Goal: Check status: Check status

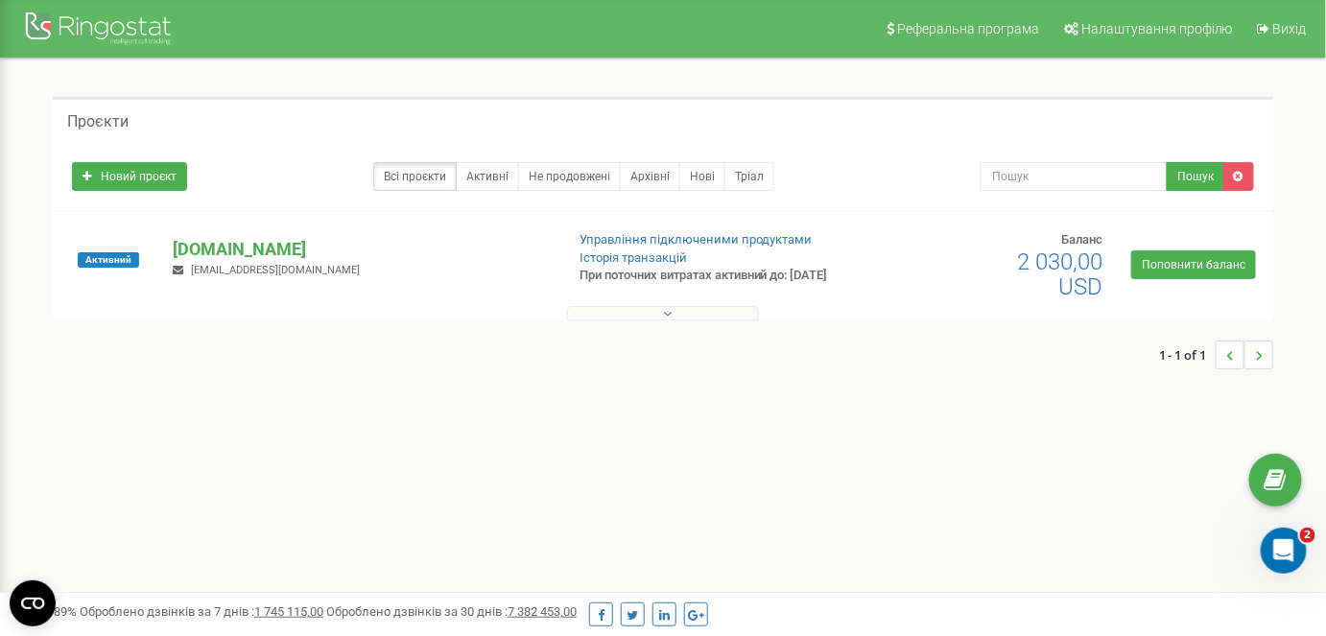
click at [693, 313] on button at bounding box center [663, 313] width 192 height 14
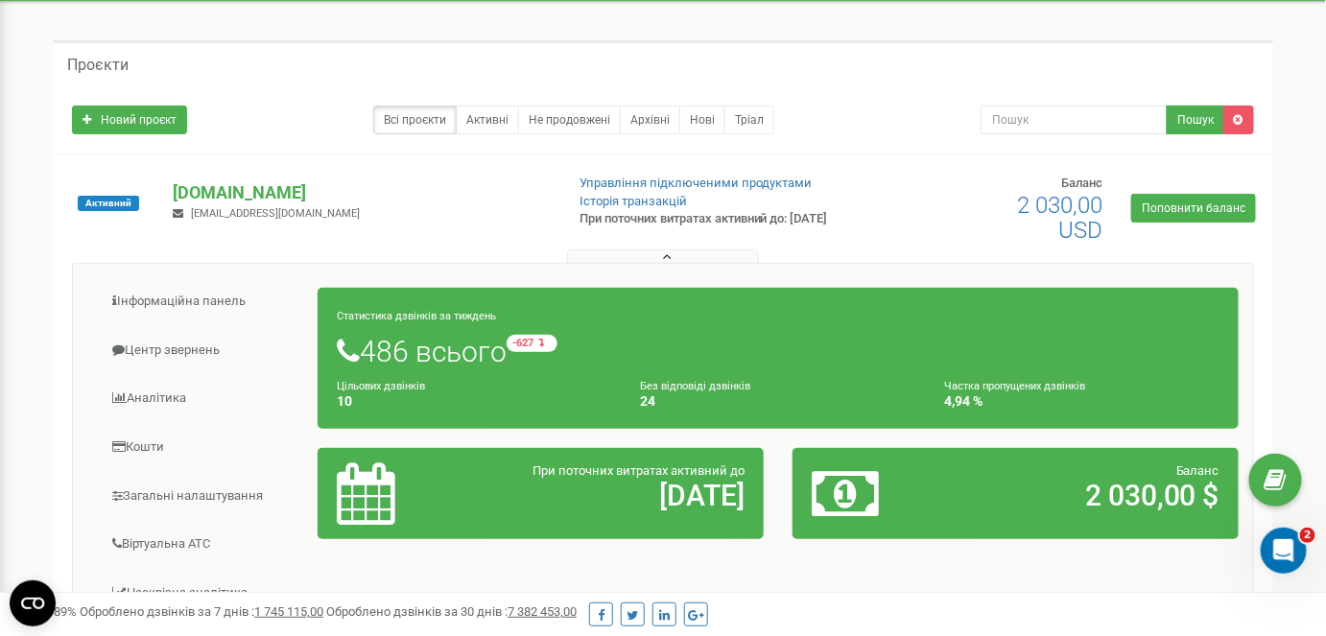
scroll to position [86, 0]
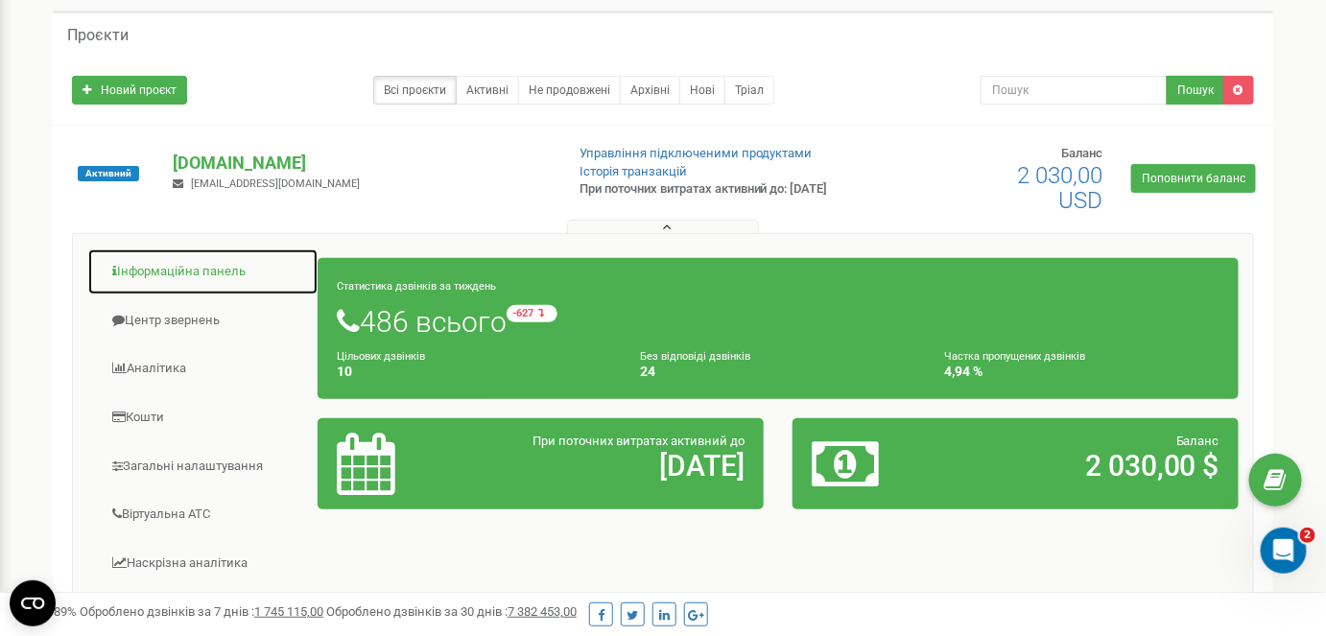
click at [232, 275] on link "Інформаційна панель" at bounding box center [202, 271] width 231 height 47
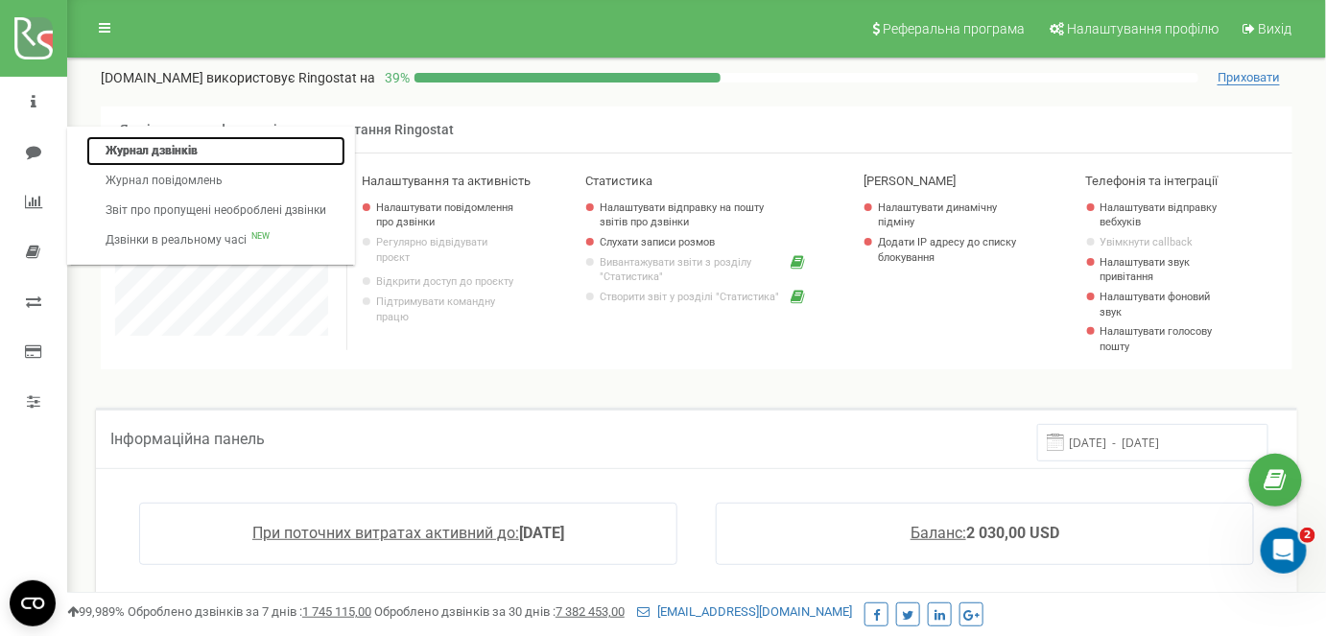
click at [132, 141] on link "Журнал дзвінків" at bounding box center [215, 151] width 259 height 30
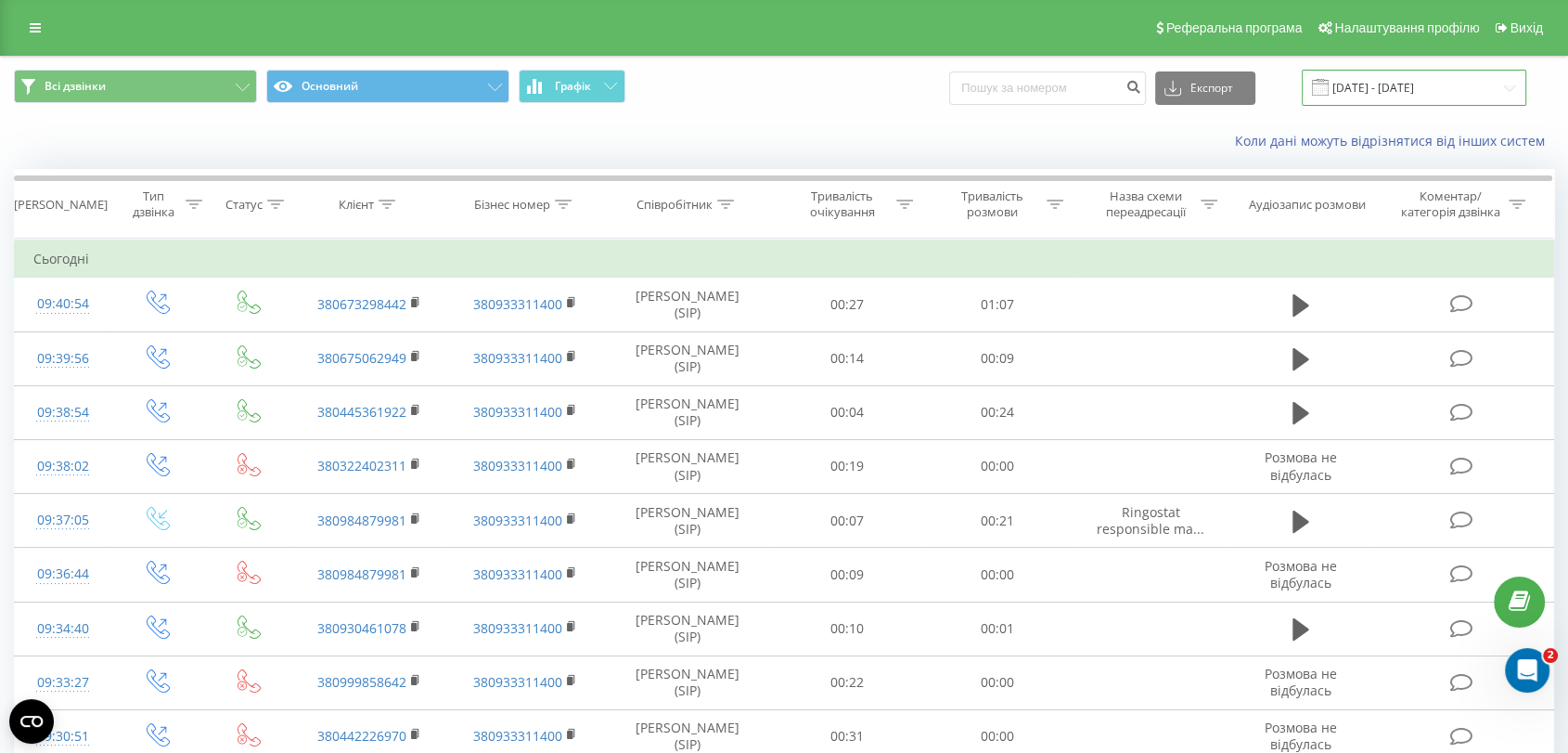
click at [1384, 88] on input "[DATE] - [DATE]" at bounding box center [1414, 87] width 224 height 36
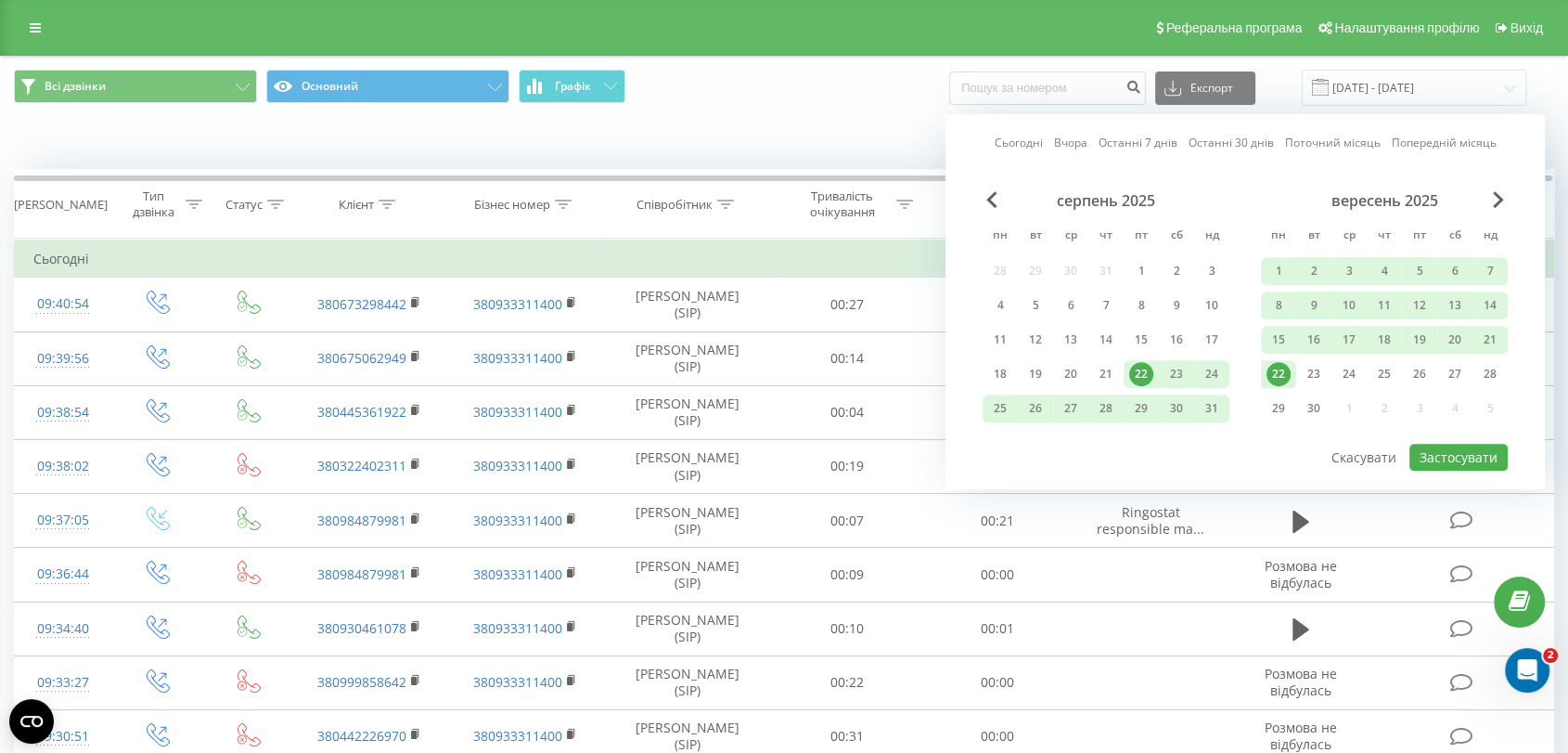
click at [1275, 376] on div "22" at bounding box center [1278, 374] width 24 height 24
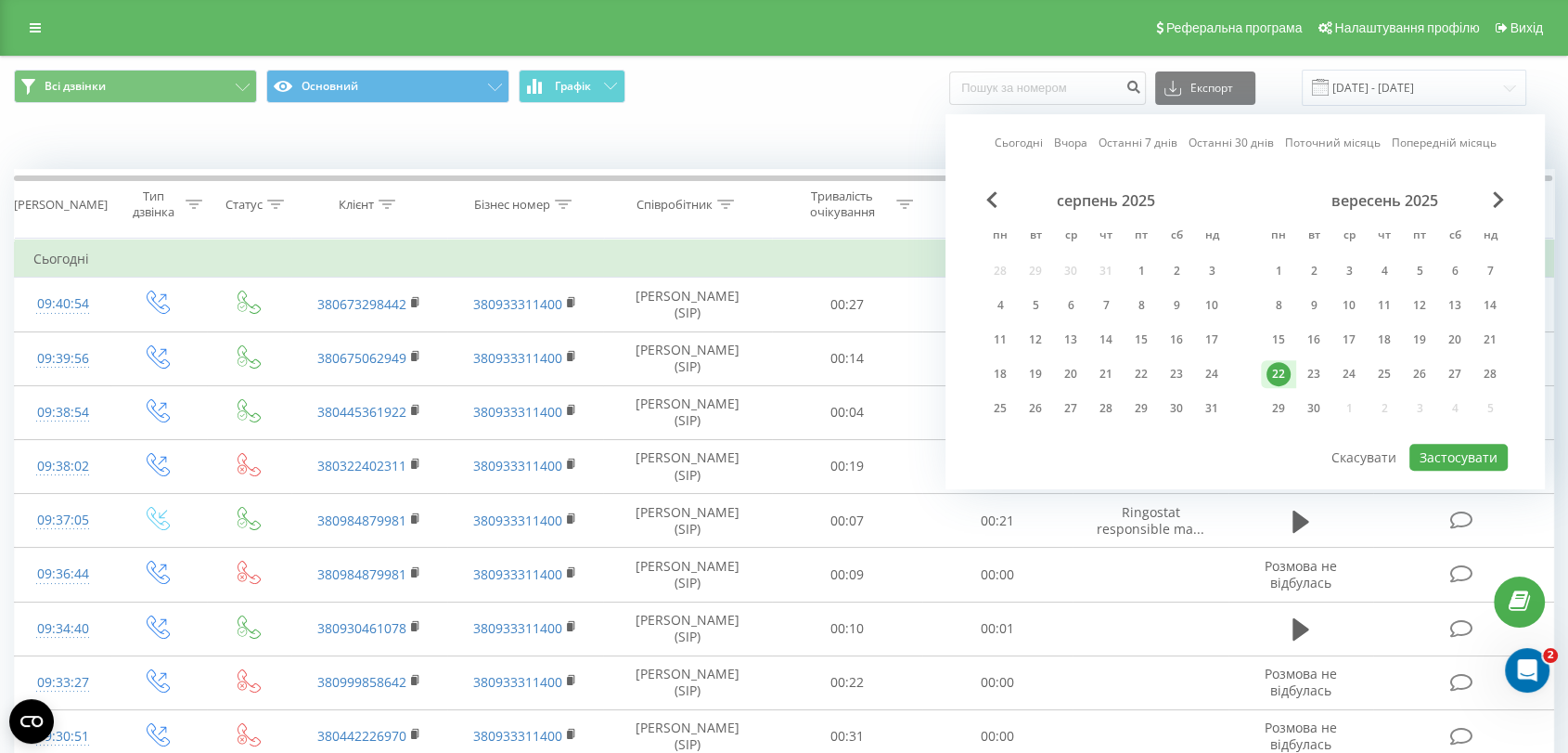
click at [1275, 376] on div "22" at bounding box center [1278, 374] width 24 height 24
click at [1470, 444] on button "Застосувати" at bounding box center [1459, 458] width 99 height 27
type input "[DATE] - [DATE]"
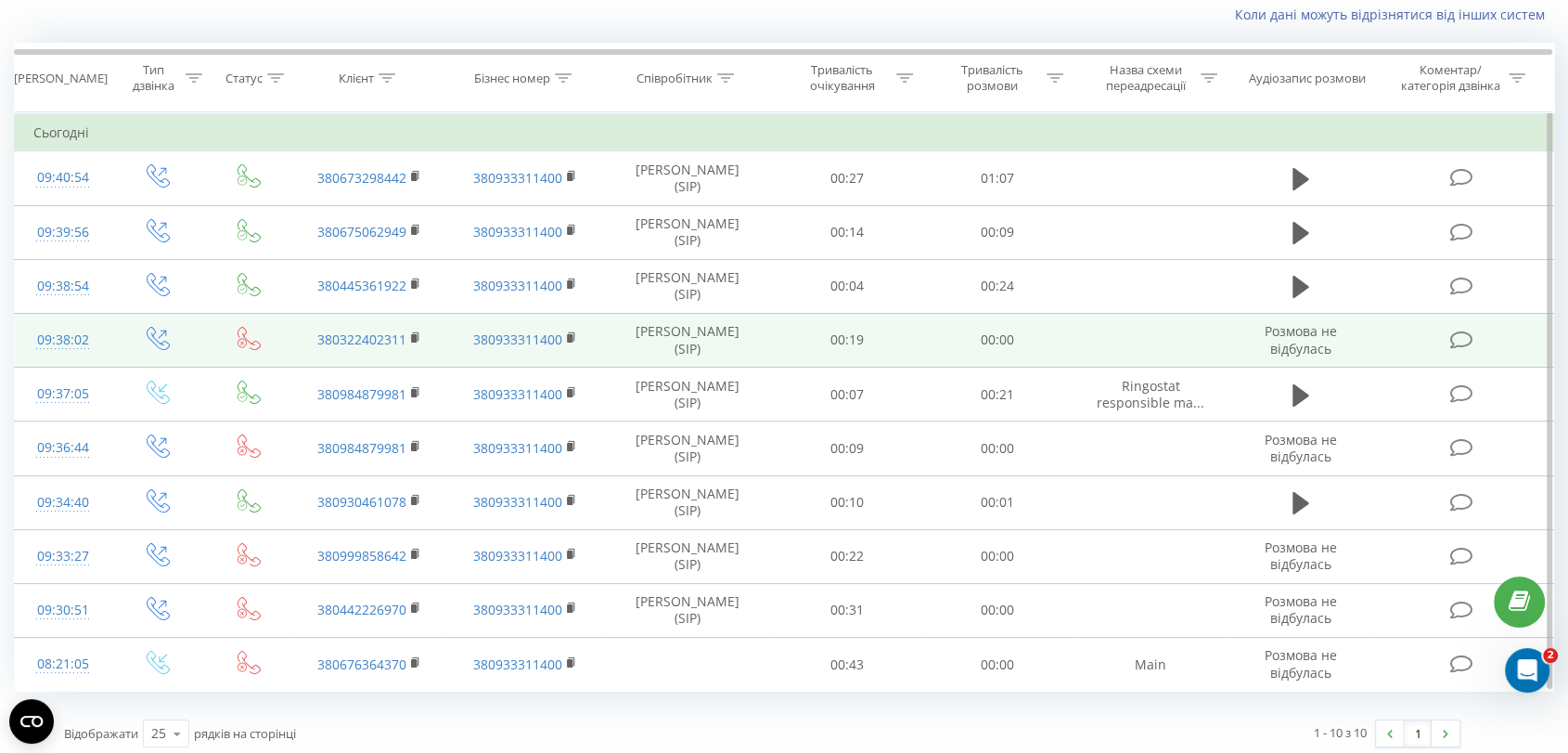
scroll to position [134, 0]
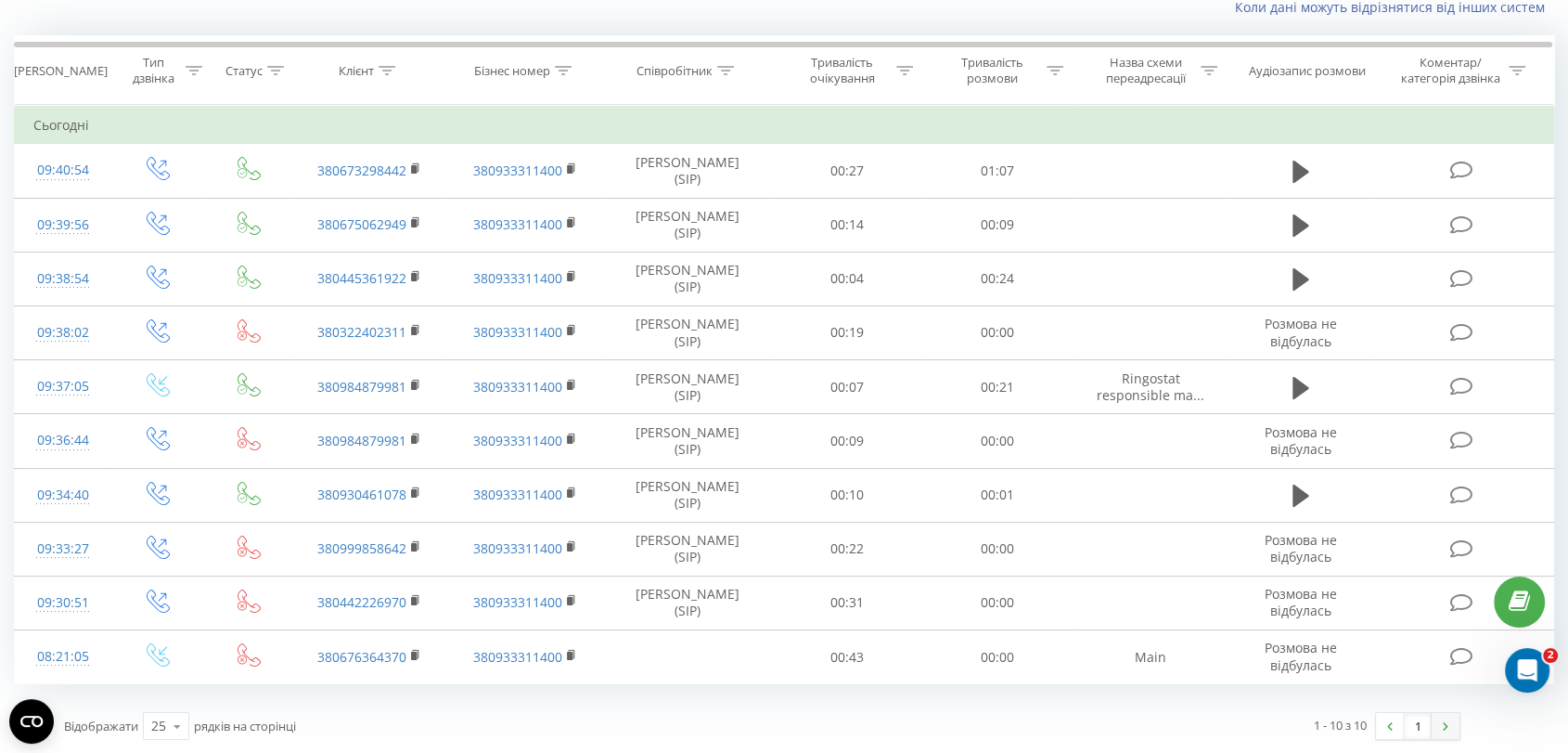
click at [1438, 722] on link at bounding box center [1445, 726] width 28 height 26
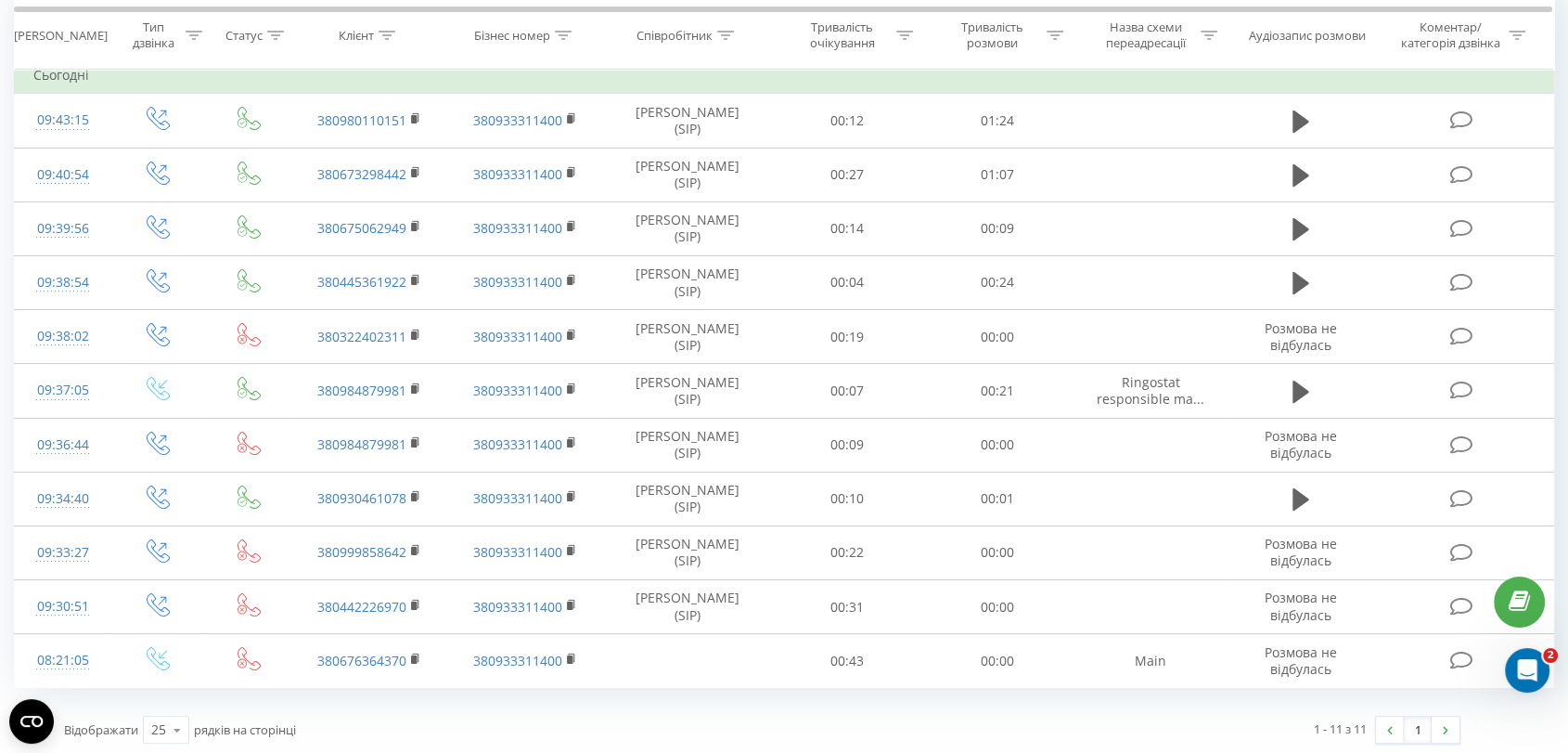
scroll to position [187, 0]
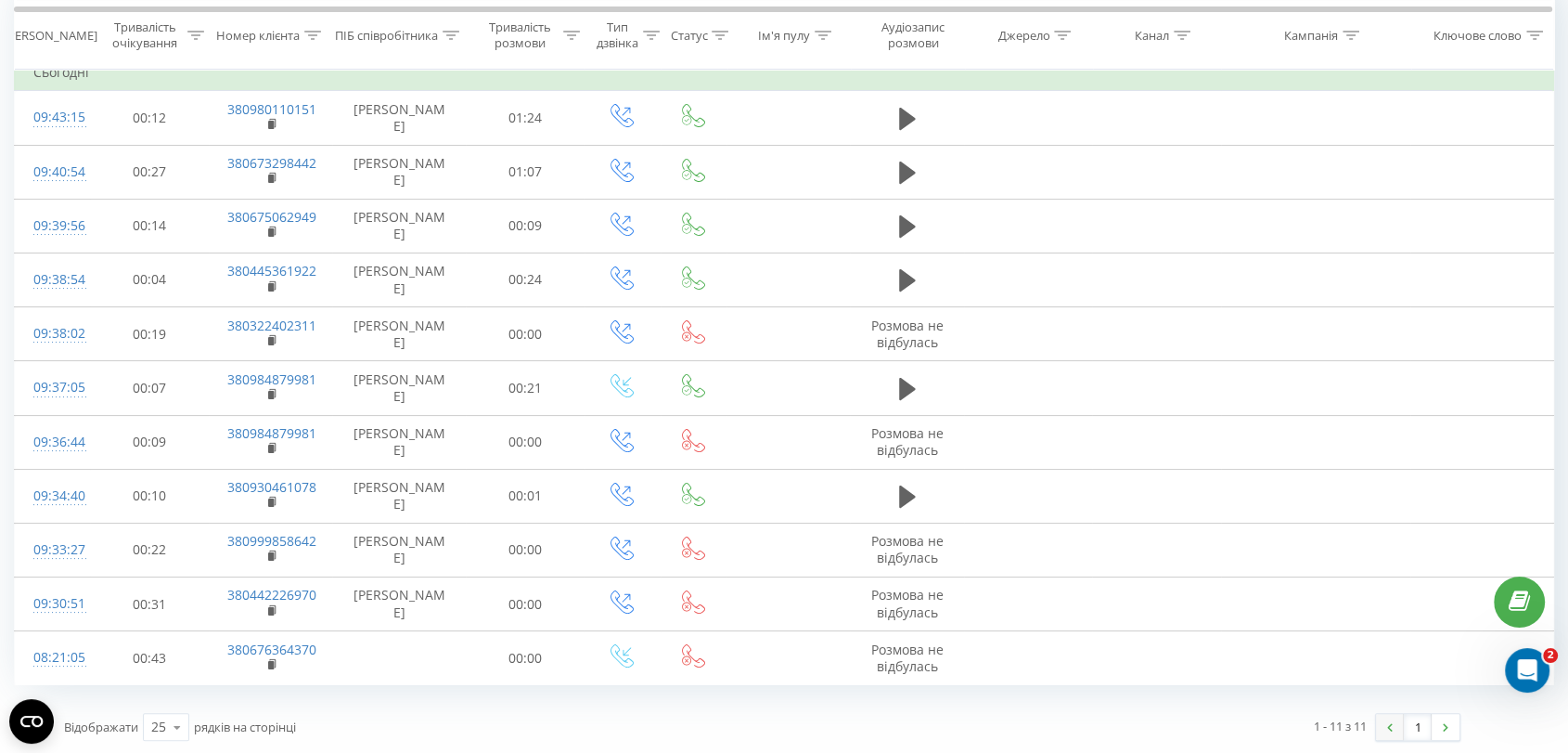
click at [1378, 724] on link at bounding box center [1390, 727] width 28 height 26
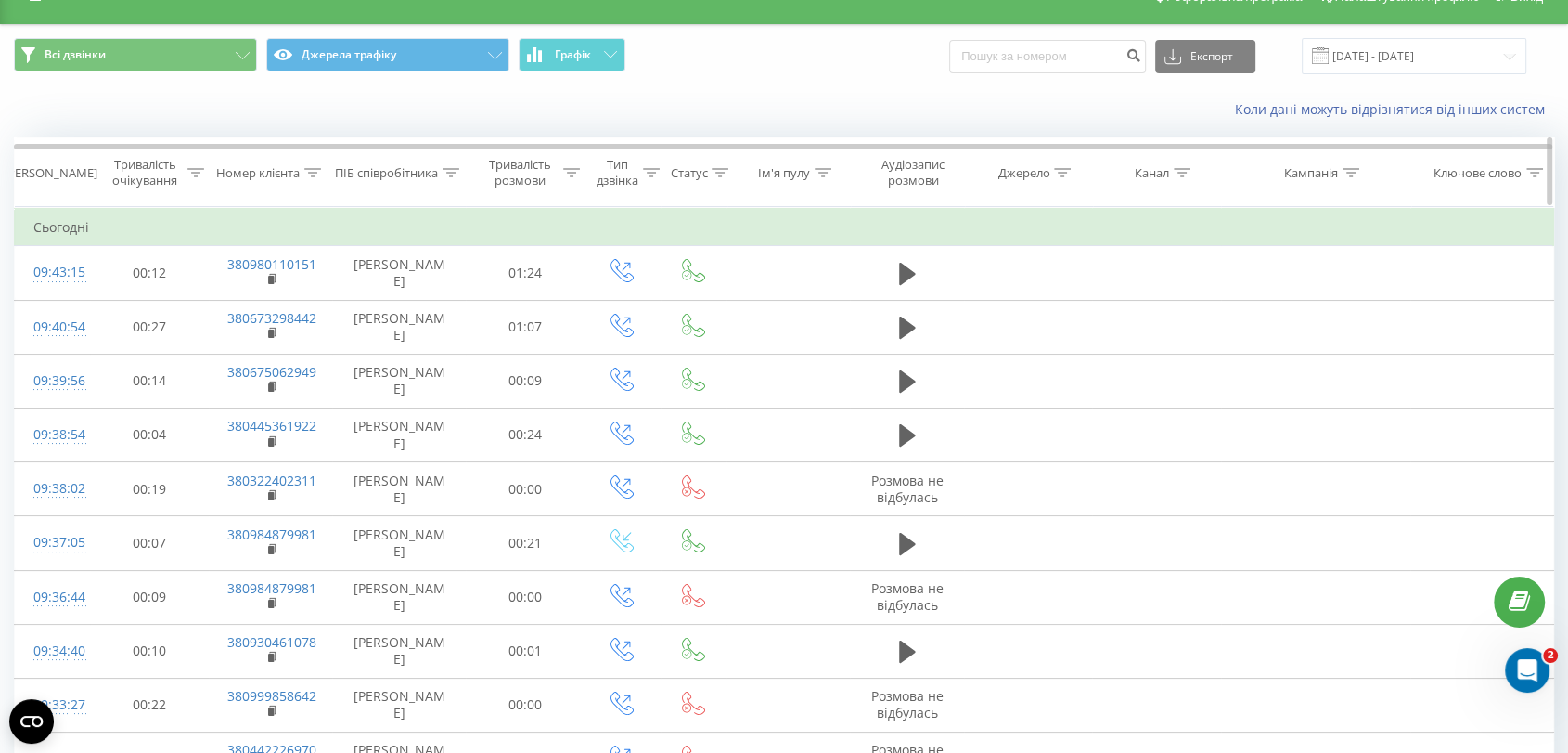
scroll to position [0, 0]
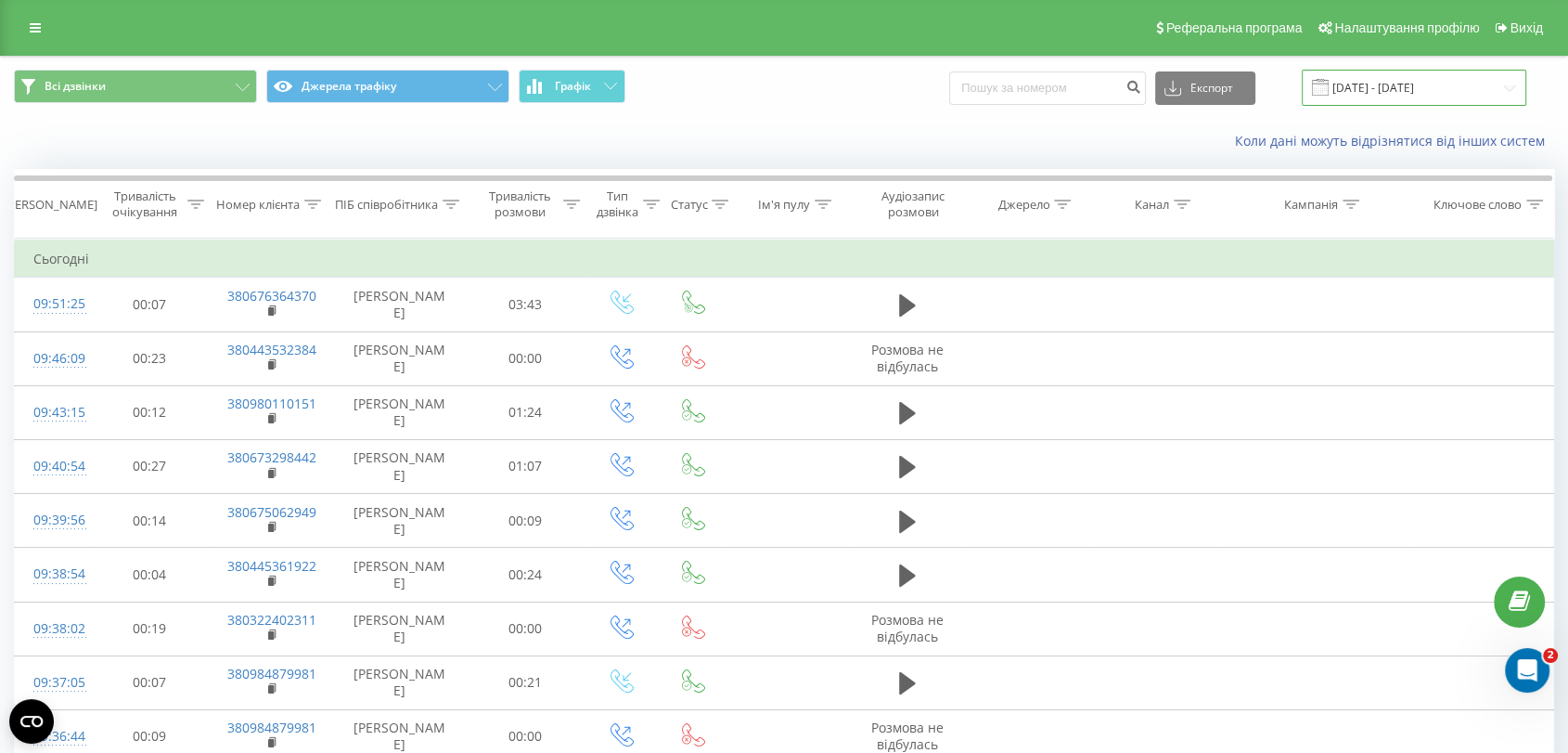
click at [1389, 75] on input "[DATE] - [DATE]" at bounding box center [1414, 87] width 224 height 36
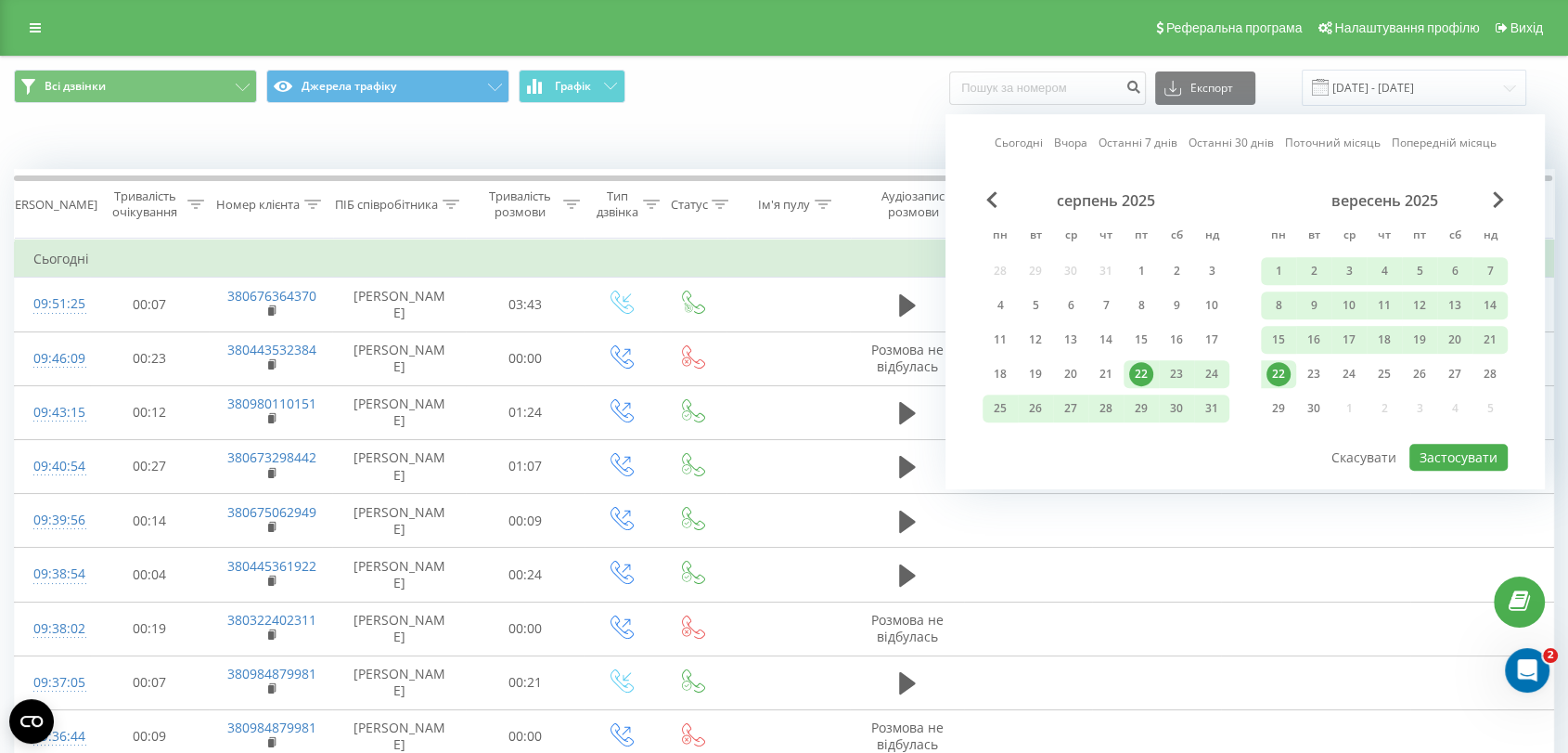
click at [1286, 360] on div "22" at bounding box center [1279, 374] width 35 height 28
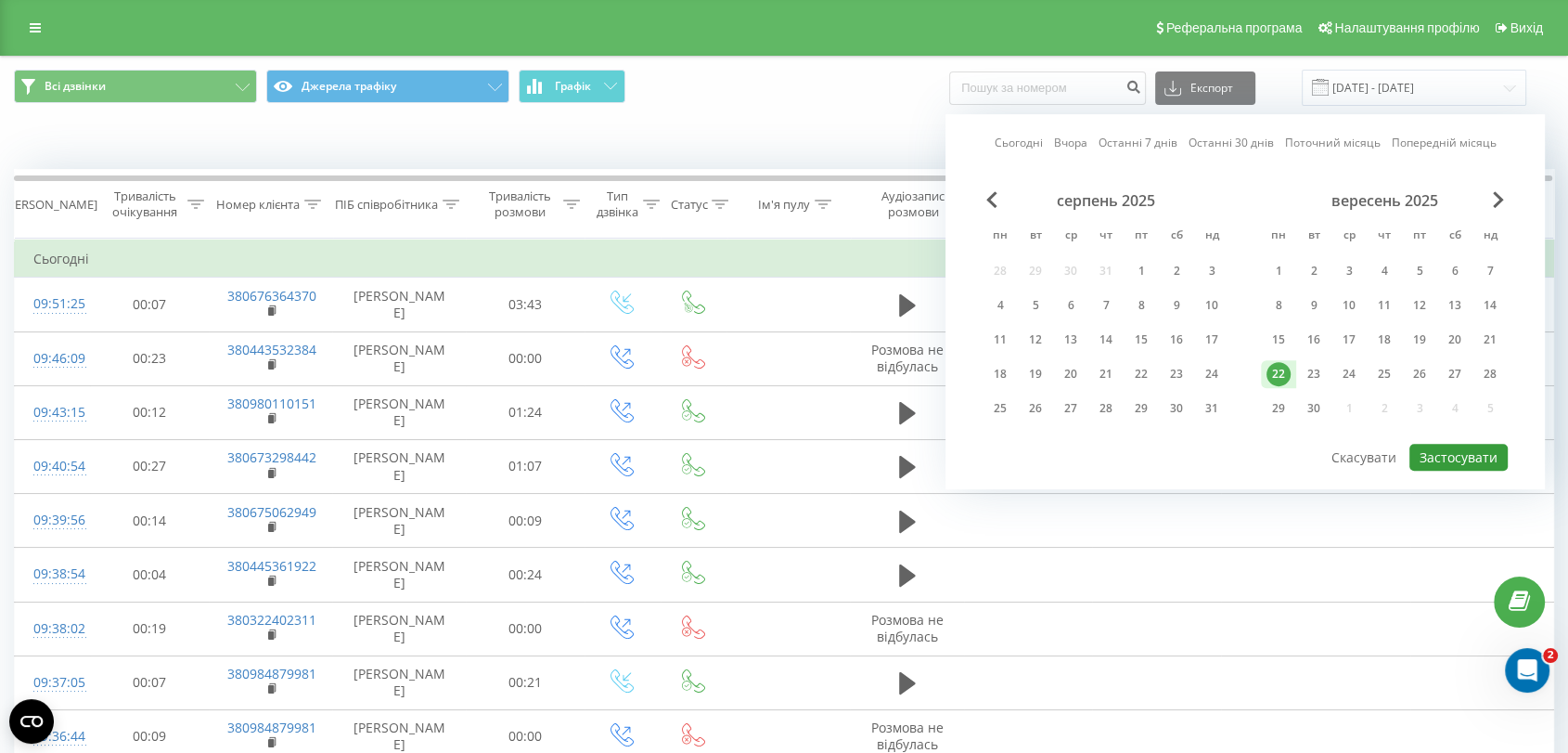
click at [1451, 445] on button "Застосувати" at bounding box center [1459, 458] width 99 height 27
type input "[DATE] - [DATE]"
